Goal: Transaction & Acquisition: Download file/media

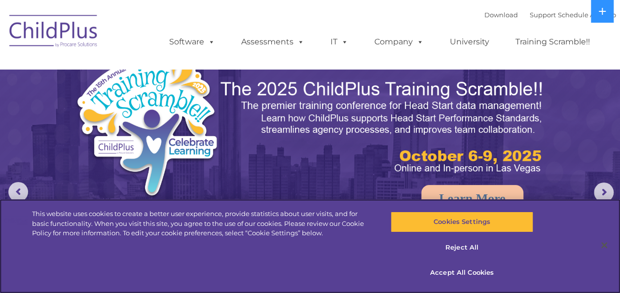
select select "MEDIUM"
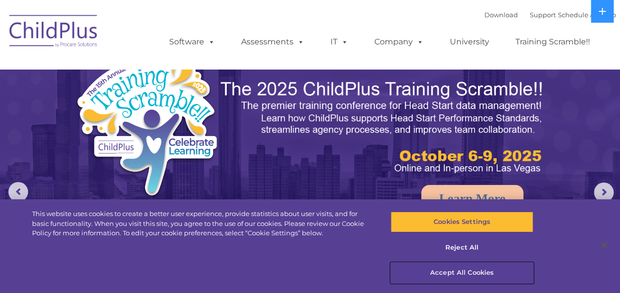
click at [440, 274] on button "Accept All Cookies" at bounding box center [462, 273] width 143 height 21
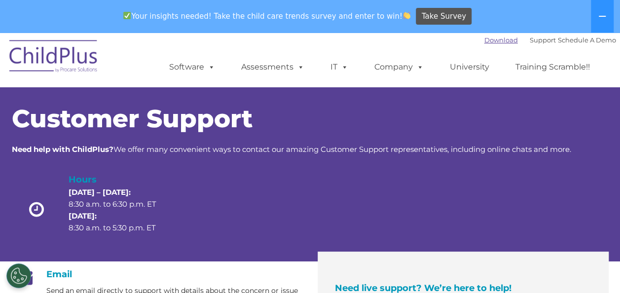
click at [493, 37] on link "Download" at bounding box center [502, 40] width 34 height 8
click at [490, 42] on link "Download" at bounding box center [502, 40] width 34 height 8
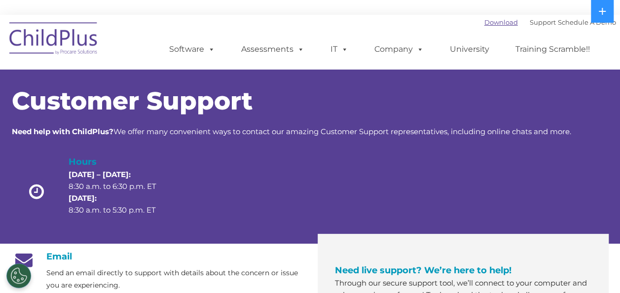
click at [491, 19] on link "Download" at bounding box center [502, 22] width 34 height 8
